Goal: Complete application form

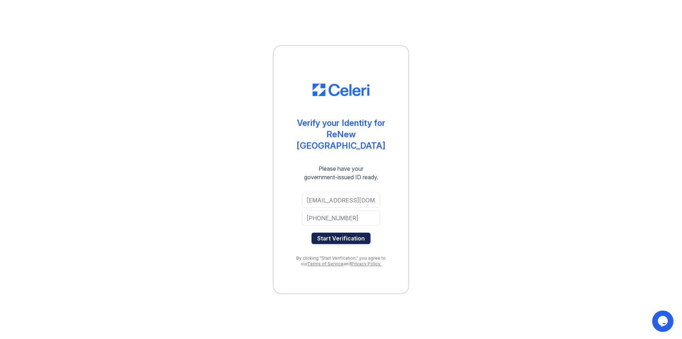
click at [345, 233] on button "Start Verification" at bounding box center [341, 237] width 59 height 11
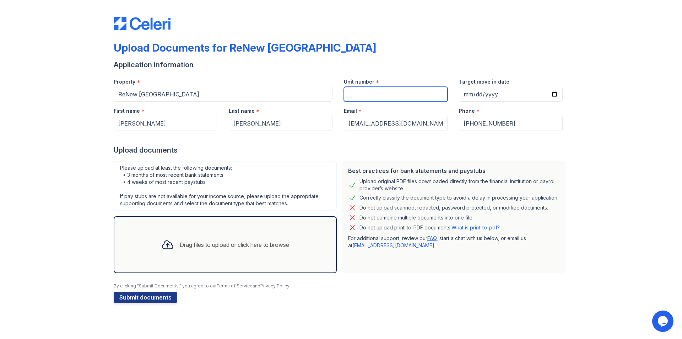
click at [424, 94] on input "Unit number" at bounding box center [396, 94] width 104 height 15
type input "302F"
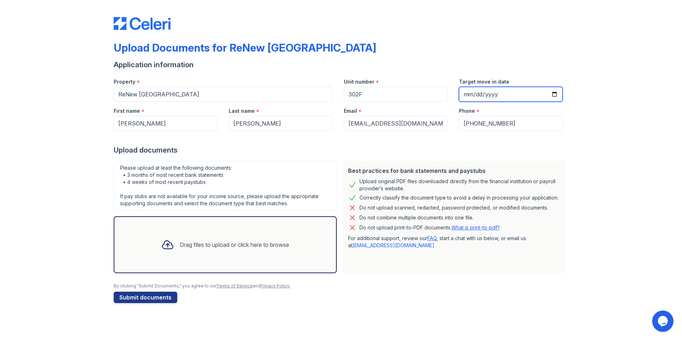
click at [481, 96] on input "Target move in date" at bounding box center [511, 94] width 104 height 15
click at [556, 92] on input "Target move in date" at bounding box center [511, 94] width 104 height 15
click at [555, 94] on input "2025-10-03" at bounding box center [511, 94] width 104 height 15
type input "2025-10-04"
click at [553, 95] on input "2025-10-04" at bounding box center [511, 94] width 104 height 15
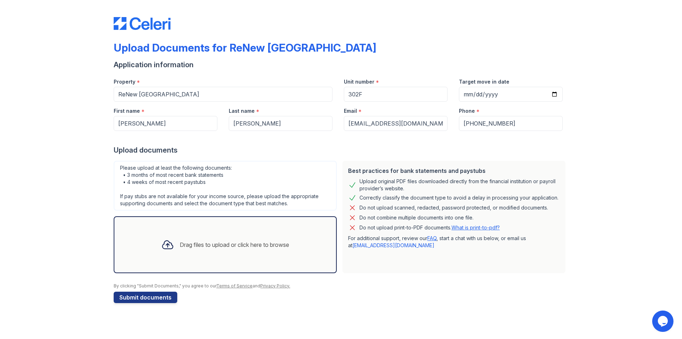
click at [569, 139] on div "Upload Documents for ReNew Banbury Lake Application information Property * ReNe…" at bounding box center [340, 158] width 659 height 317
click at [166, 298] on button "Submit documents" at bounding box center [146, 296] width 64 height 11
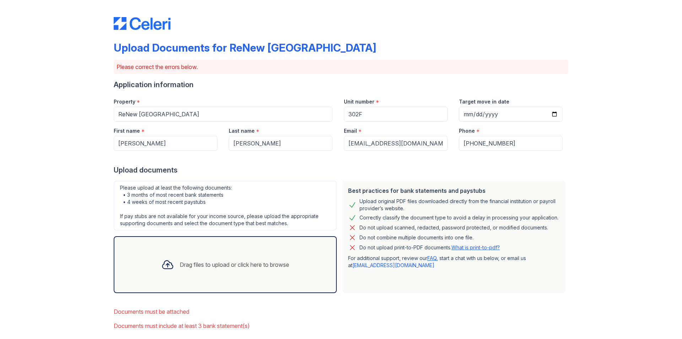
scroll to position [35, 0]
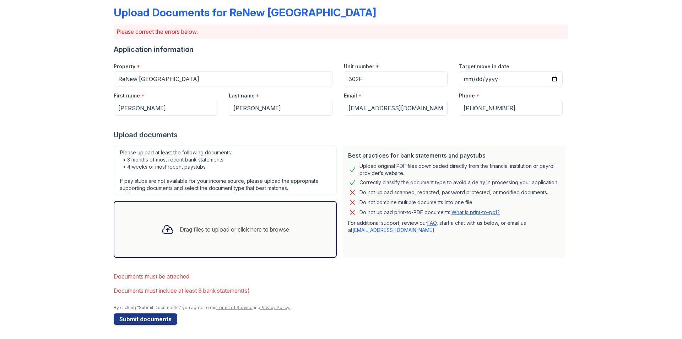
click at [180, 224] on div "Drag files to upload or click here to browse" at bounding box center [225, 229] width 139 height 24
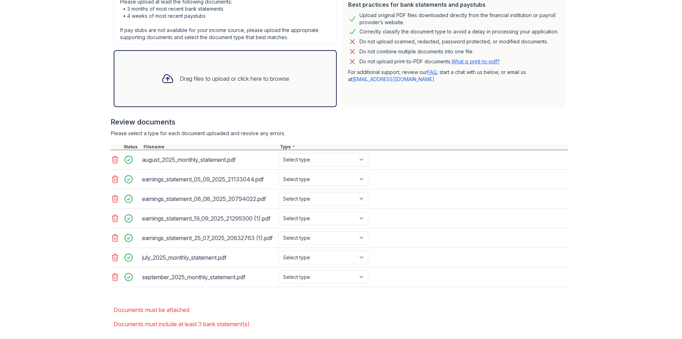
scroll to position [213, 0]
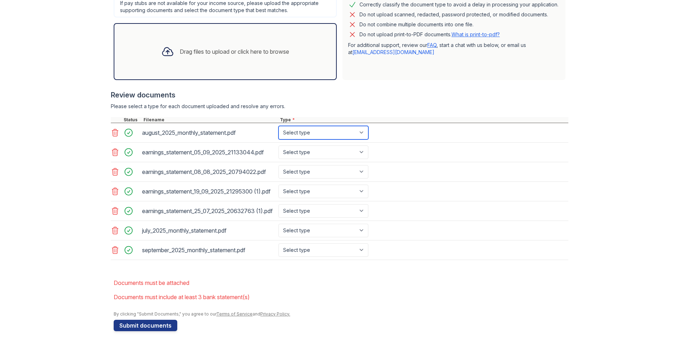
click at [365, 130] on select "Select type Paystub Bank Statement Offer Letter Tax Documents Benefit Award Let…" at bounding box center [324, 132] width 90 height 13
click at [279, 126] on select "Select type Paystub Bank Statement Offer Letter Tax Documents Benefit Award Let…" at bounding box center [324, 132] width 90 height 13
click at [353, 134] on select "Select type Paystub Bank Statement Offer Letter Tax Documents Benefit Award Let…" at bounding box center [324, 132] width 90 height 13
select select "bank_statement"
click at [279, 126] on select "Select type Paystub Bank Statement Offer Letter Tax Documents Benefit Award Let…" at bounding box center [324, 132] width 90 height 13
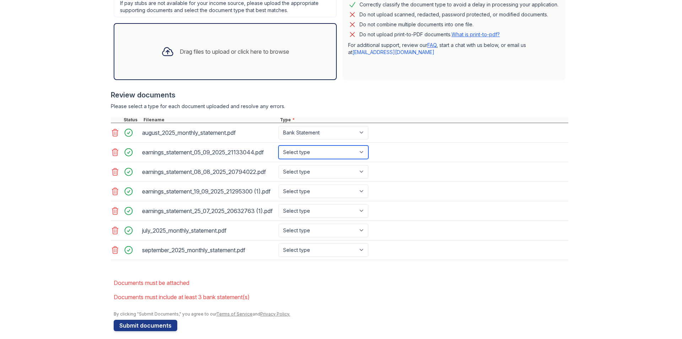
click at [353, 153] on select "Select type Paystub Bank Statement Offer Letter Tax Documents Benefit Award Let…" at bounding box center [324, 151] width 90 height 13
select select "paystub"
click at [279, 145] on select "Select type Paystub Bank Statement Offer Letter Tax Documents Benefit Award Let…" at bounding box center [324, 151] width 90 height 13
click at [345, 172] on select "Select type Paystub Bank Statement Offer Letter Tax Documents Benefit Award Let…" at bounding box center [324, 171] width 90 height 13
select select "paystub"
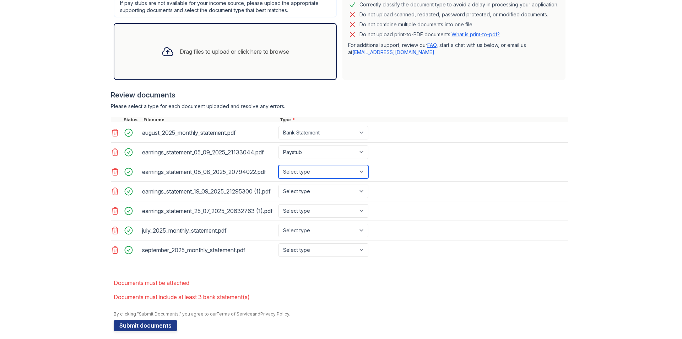
click at [279, 165] on select "Select type Paystub Bank Statement Offer Letter Tax Documents Benefit Award Let…" at bounding box center [324, 171] width 90 height 13
click at [316, 193] on select "Select type Paystub Bank Statement Offer Letter Tax Documents Benefit Award Let…" at bounding box center [324, 190] width 90 height 13
select select "paystub"
click at [279, 187] on select "Select type Paystub Bank Statement Offer Letter Tax Documents Benefit Award Let…" at bounding box center [324, 190] width 90 height 13
click at [302, 217] on select "Select type Paystub Bank Statement Offer Letter Tax Documents Benefit Award Let…" at bounding box center [324, 210] width 90 height 13
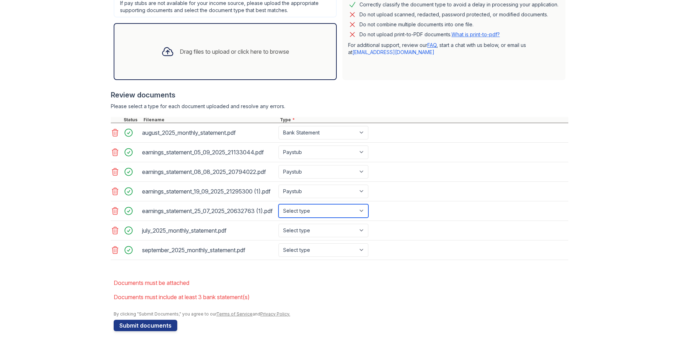
select select "paystub"
click at [279, 213] on select "Select type Paystub Bank Statement Offer Letter Tax Documents Benefit Award Let…" at bounding box center [324, 210] width 90 height 13
click at [305, 237] on select "Select type Paystub Bank Statement Offer Letter Tax Documents Benefit Award Let…" at bounding box center [324, 229] width 90 height 13
select select "bank_statement"
click at [279, 236] on select "Select type Paystub Bank Statement Offer Letter Tax Documents Benefit Award Let…" at bounding box center [324, 229] width 90 height 13
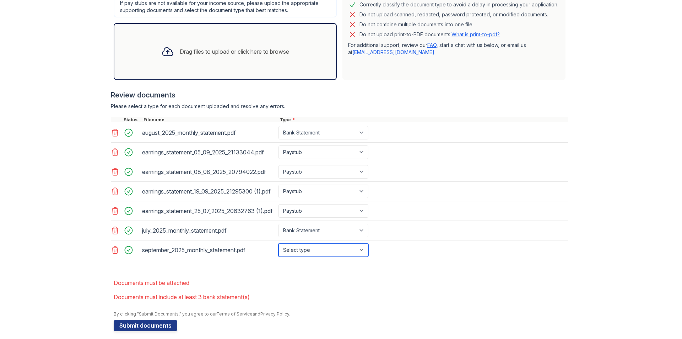
click at [308, 256] on select "Select type Paystub Bank Statement Offer Letter Tax Documents Benefit Award Let…" at bounding box center [324, 249] width 90 height 13
select select "bank_statement"
click at [279, 255] on select "Select type Paystub Bank Statement Offer Letter Tax Documents Benefit Award Let…" at bounding box center [324, 249] width 90 height 13
click at [636, 176] on div "Upload Documents for ReNew Banbury Lake Please correct the errors below. Applic…" at bounding box center [340, 66] width 659 height 558
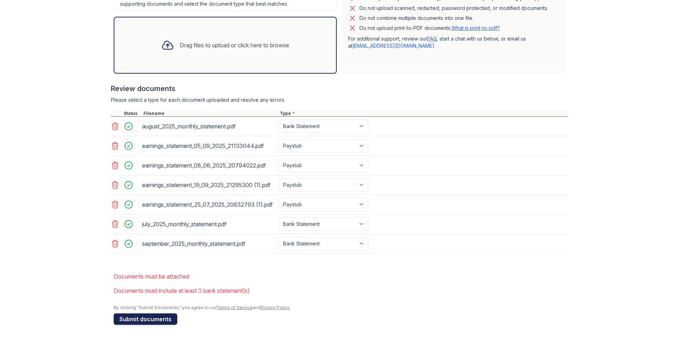
click at [153, 318] on button "Submit documents" at bounding box center [146, 318] width 64 height 11
